Goal: Find specific page/section

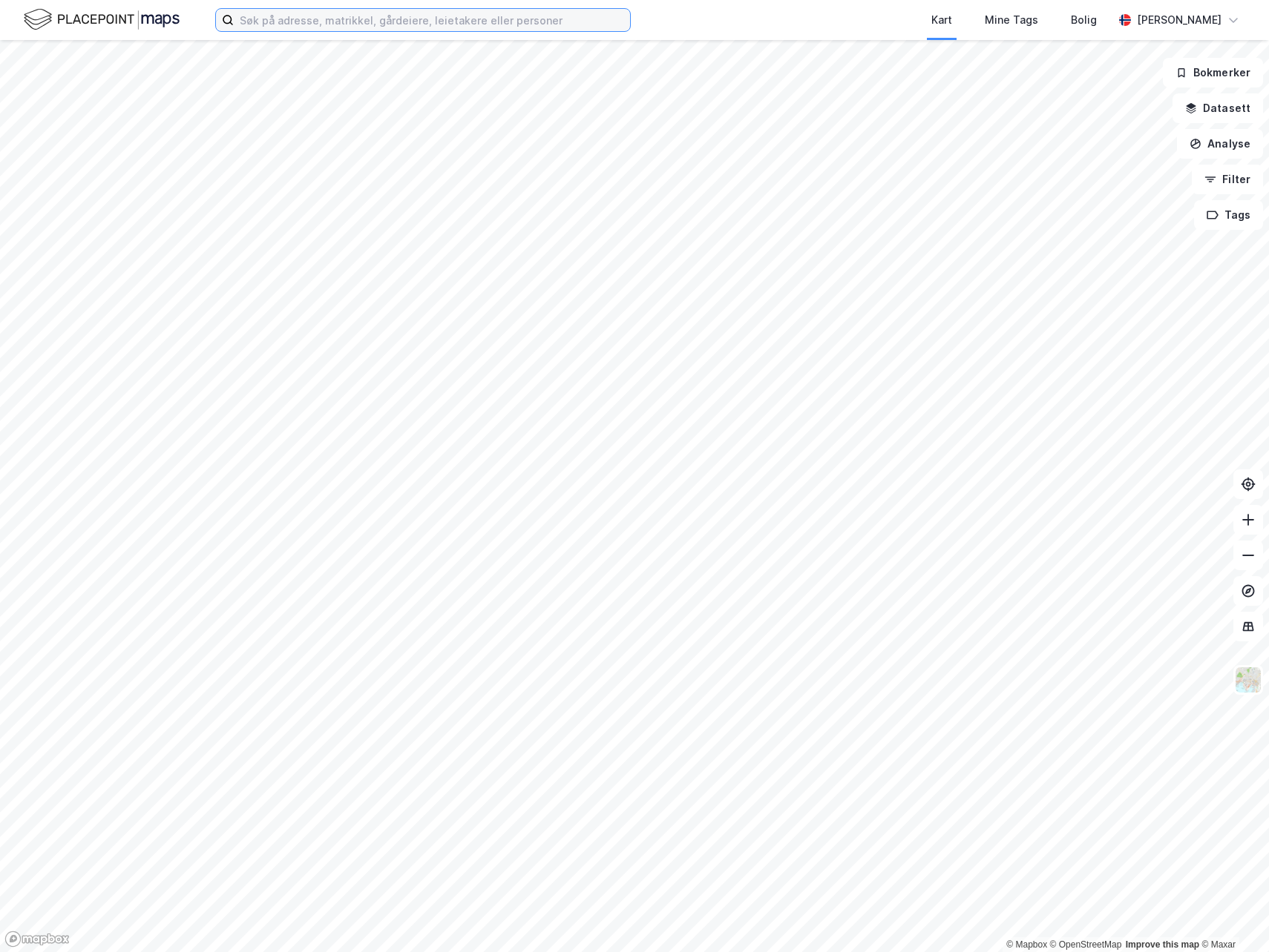
click at [347, 18] on input at bounding box center [432, 20] width 397 height 22
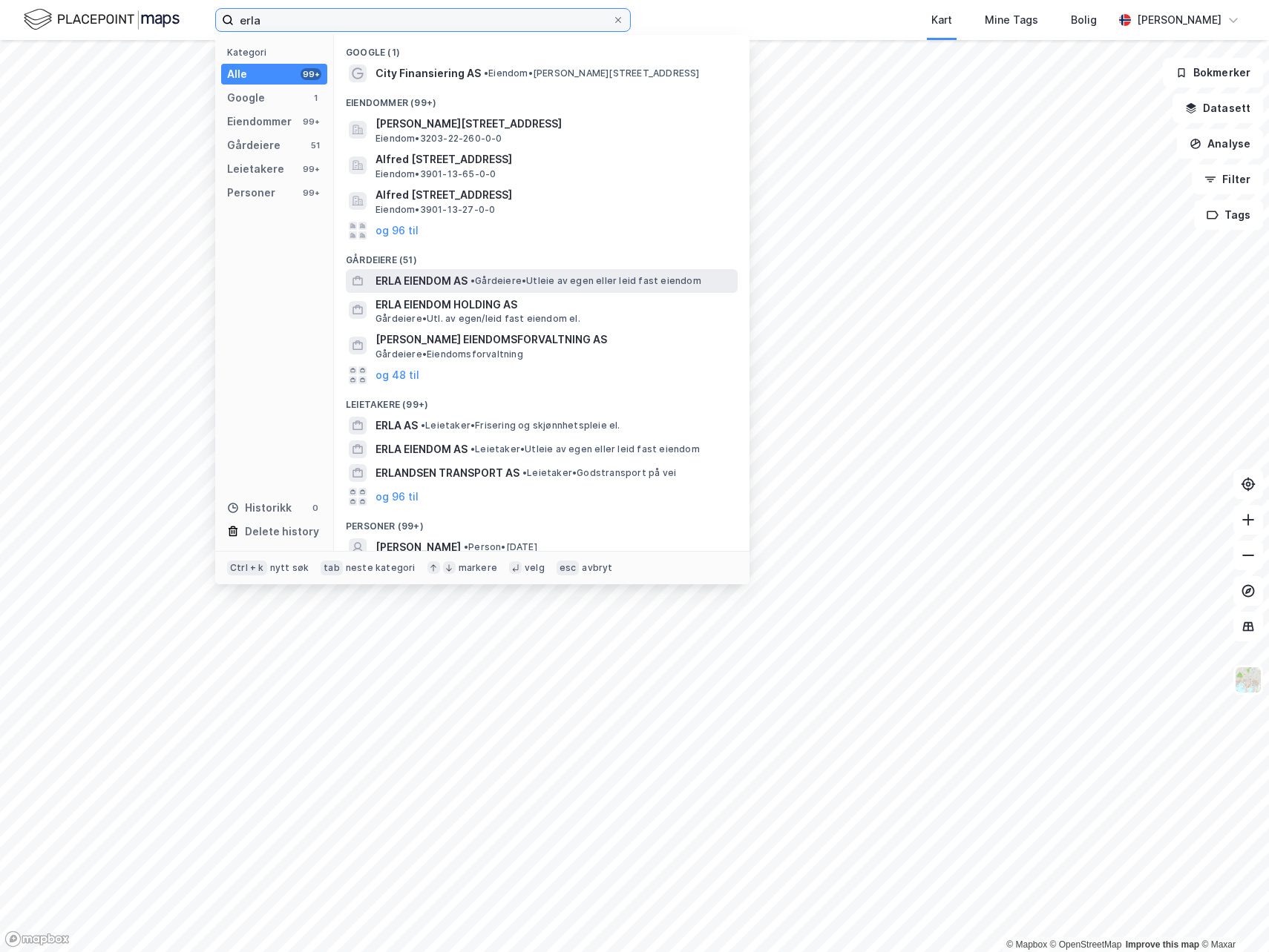
type input "erla"
click at [418, 284] on span "ERLA EIENDOM AS" at bounding box center [421, 281] width 92 height 18
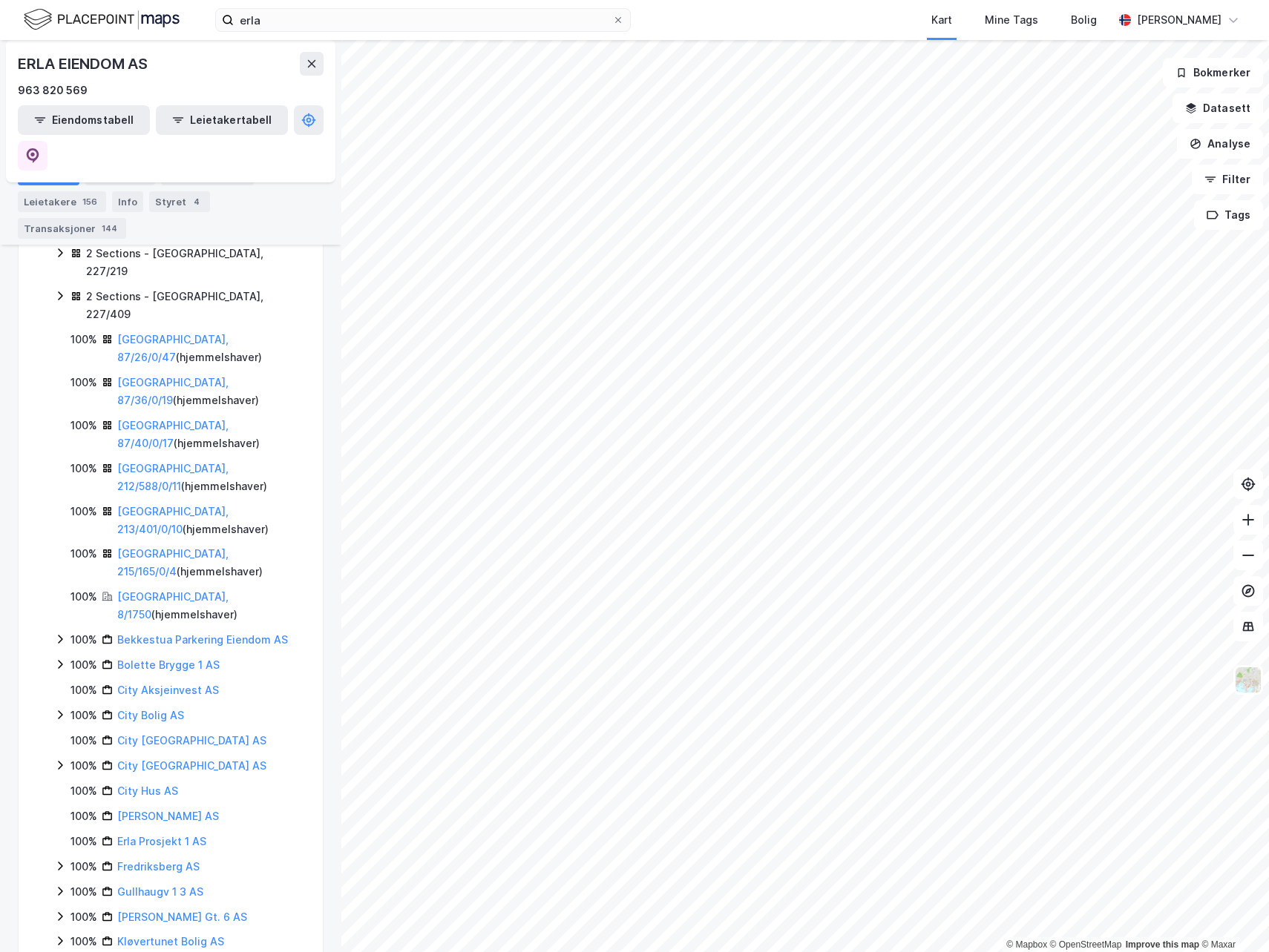
scroll to position [438, 0]
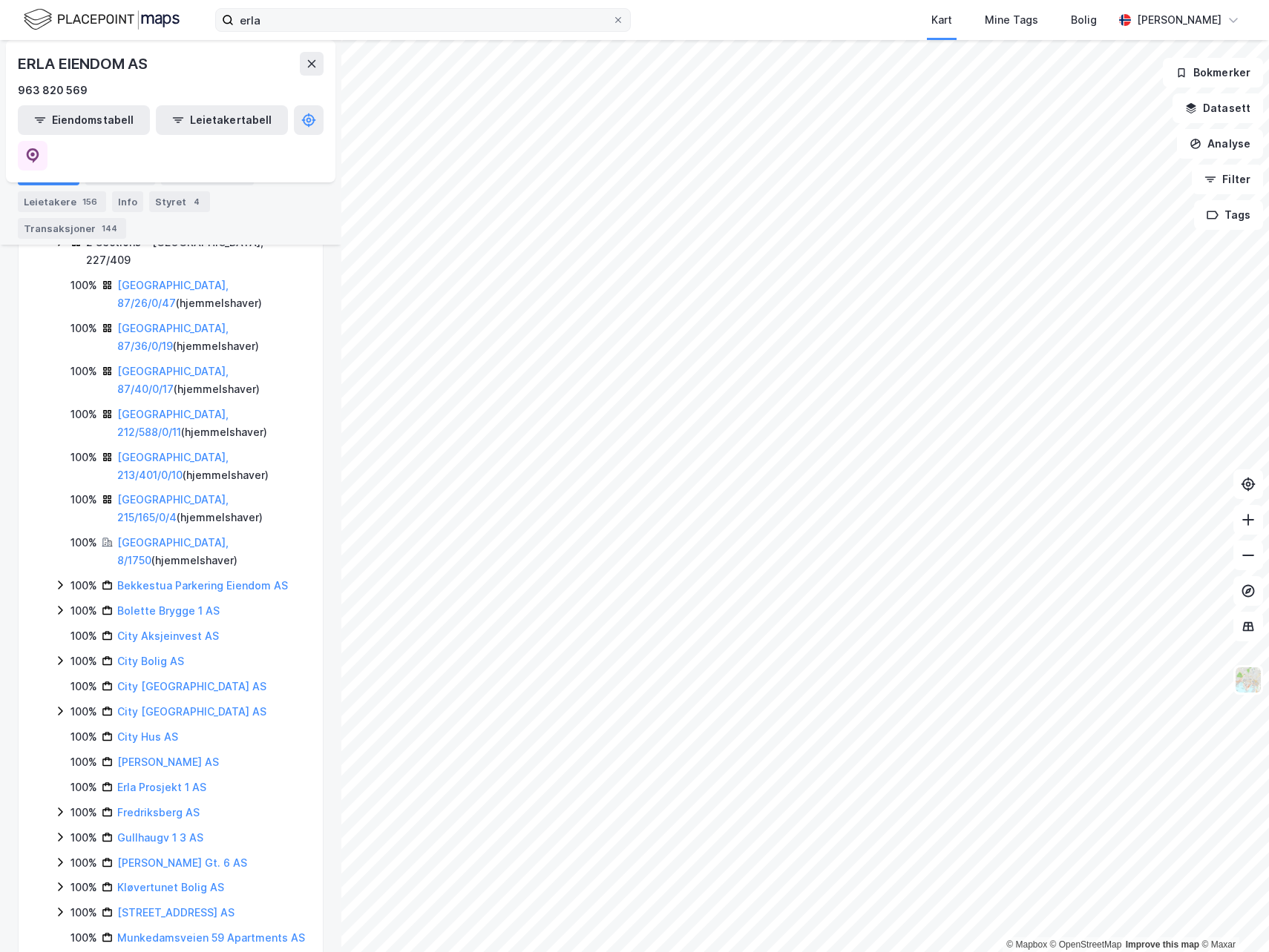
click at [620, 14] on label "erla" at bounding box center [423, 20] width 416 height 24
click at [612, 14] on input "erla" at bounding box center [423, 20] width 378 height 22
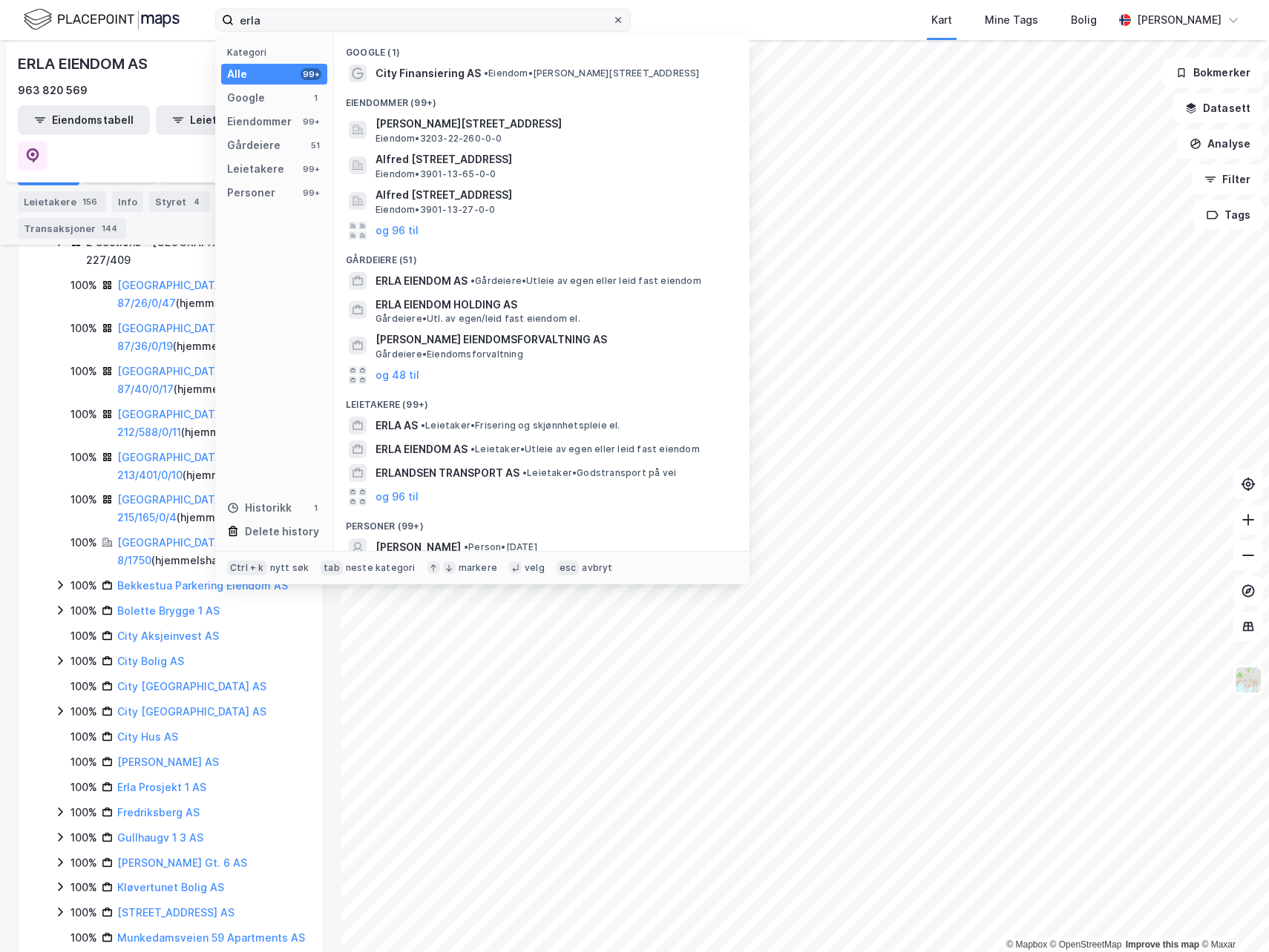
click at [620, 19] on icon at bounding box center [619, 20] width 9 height 9
click at [612, 19] on input "erla" at bounding box center [423, 20] width 378 height 22
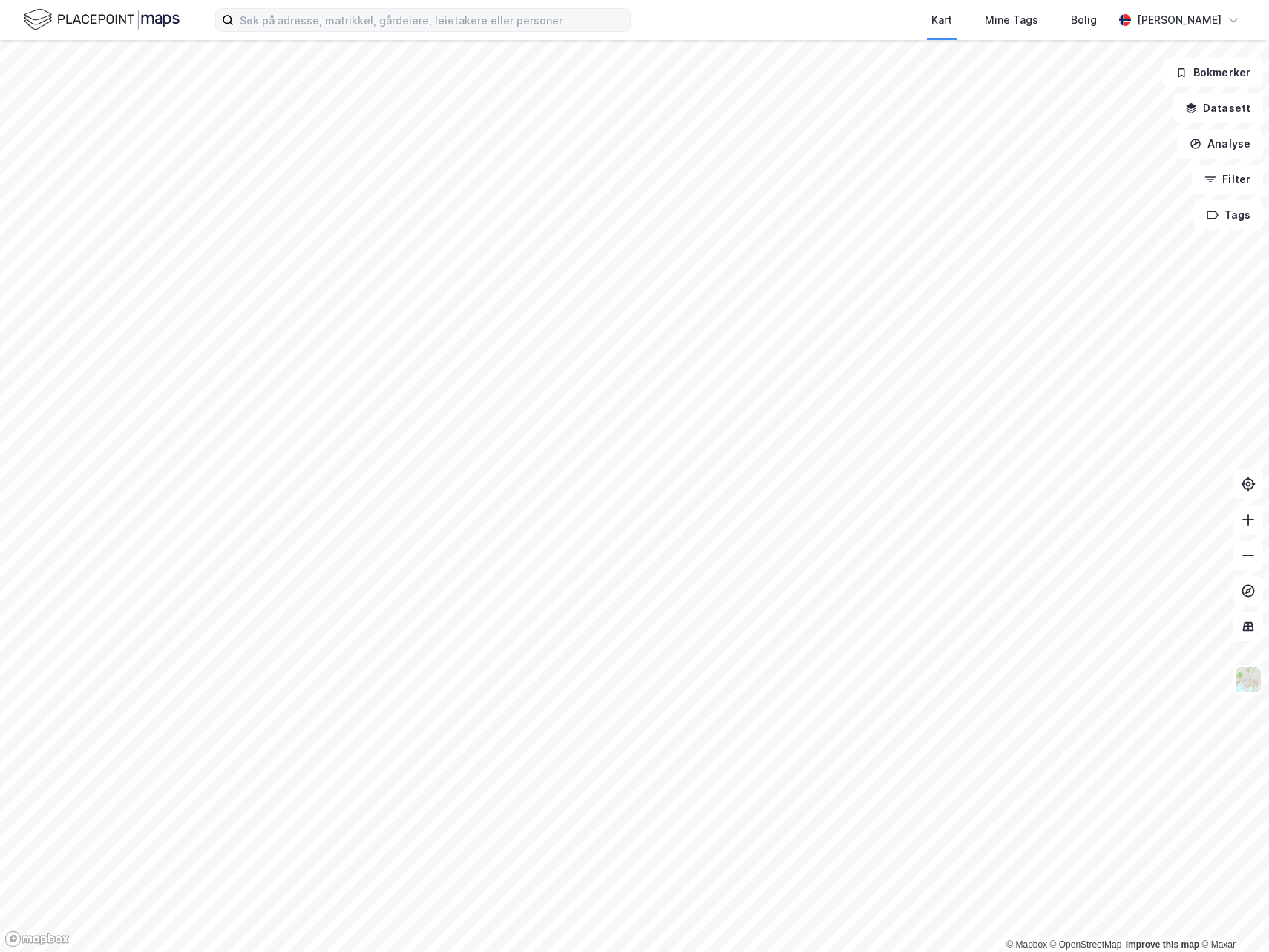
click at [687, 15] on div "Kart Mine Tags Bolig [PERSON_NAME]" at bounding box center [634, 20] width 1269 height 40
